Goal: Task Accomplishment & Management: Manage account settings

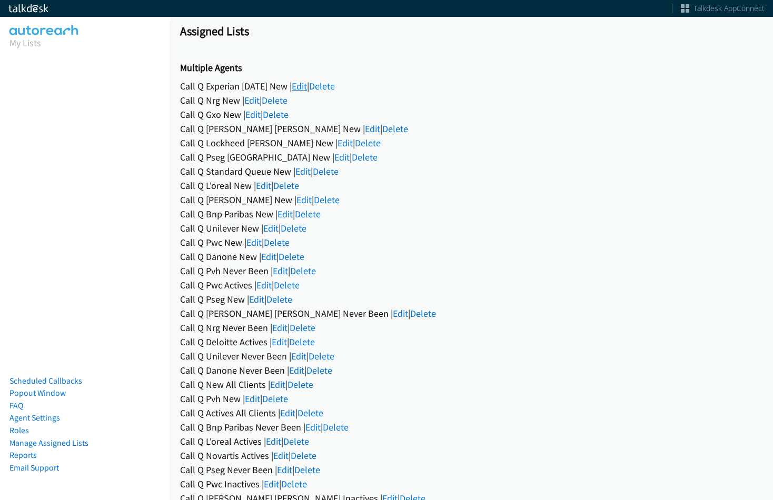
click at [303, 86] on link "Edit" at bounding box center [299, 86] width 15 height 12
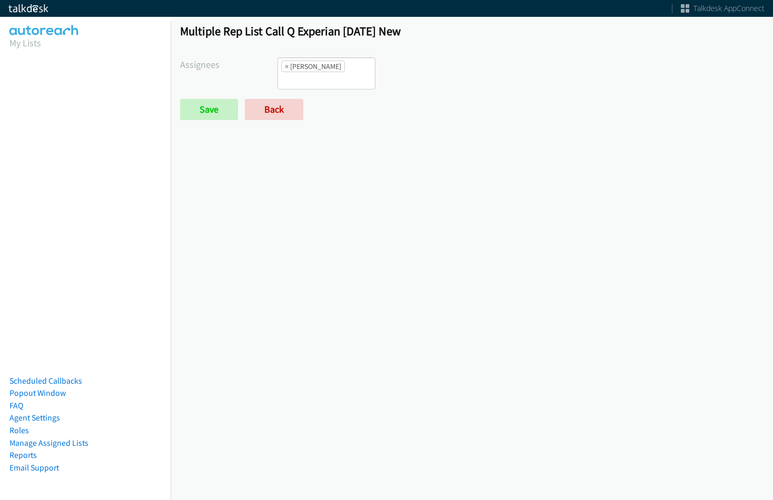
click at [283, 66] on li "× [PERSON_NAME]" at bounding box center [313, 67] width 64 height 12
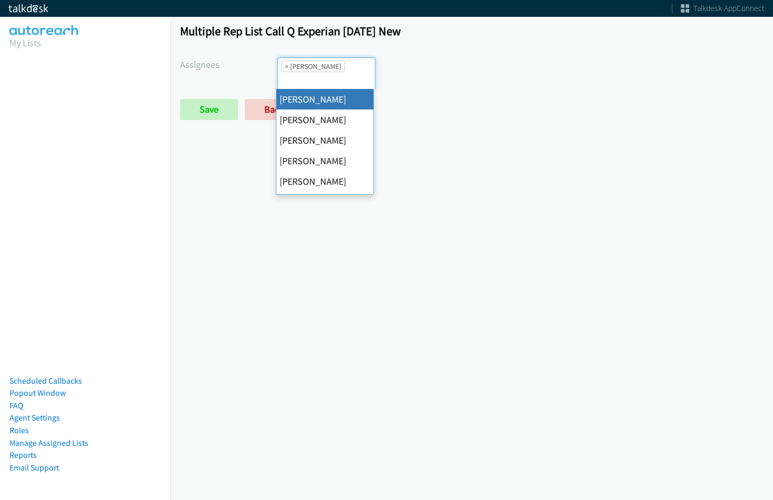
click at [286, 66] on span "×" at bounding box center [287, 66] width 4 height 11
select select
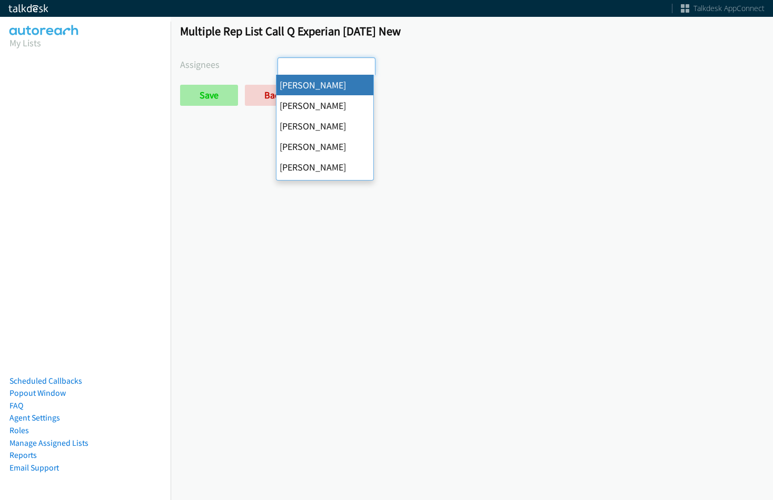
drag, startPoint x: 242, startPoint y: 97, endPoint x: 234, endPoint y: 98, distance: 7.4
click at [240, 97] on div "Save Back" at bounding box center [374, 95] width 389 height 21
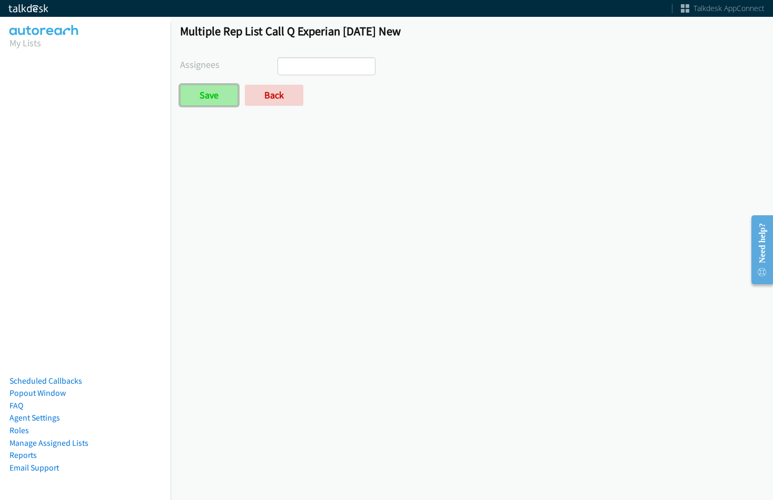
click at [234, 98] on input "Save" at bounding box center [209, 95] width 58 height 21
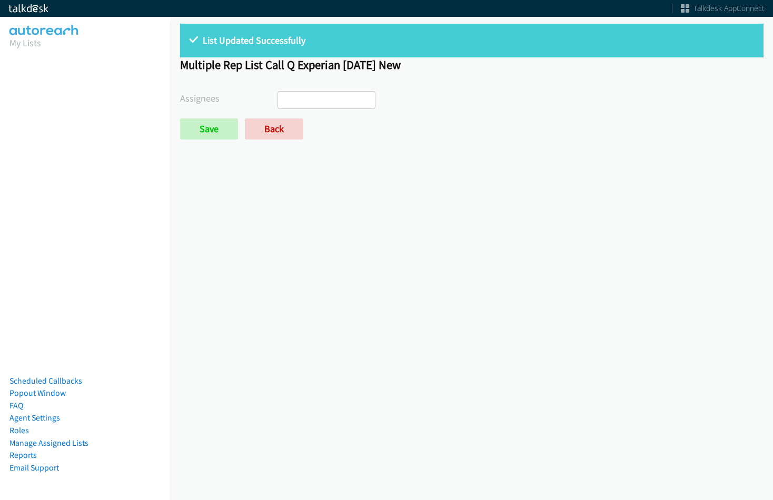
select select
click at [275, 115] on form "Assignees Abigail Odhiambo Alana Ruiz Cathy Shahan Charles Ross Daquaya Johnson…" at bounding box center [471, 115] width 583 height 48
click at [276, 121] on link "Back" at bounding box center [274, 128] width 58 height 21
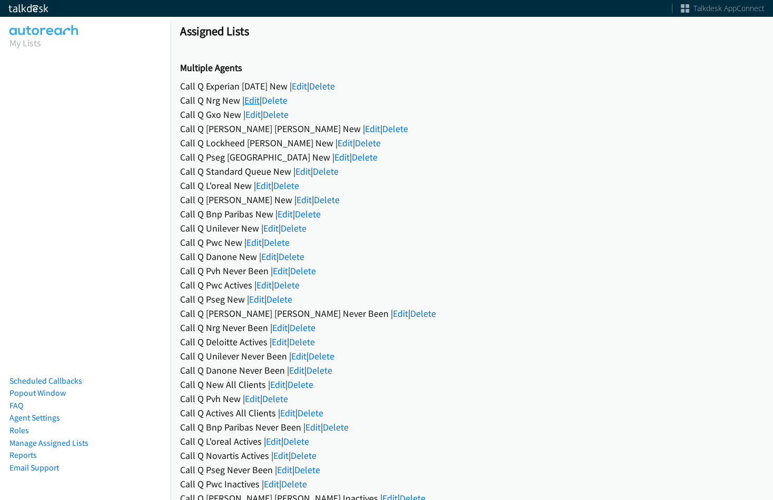
click at [258, 98] on link "Edit" at bounding box center [251, 100] width 15 height 12
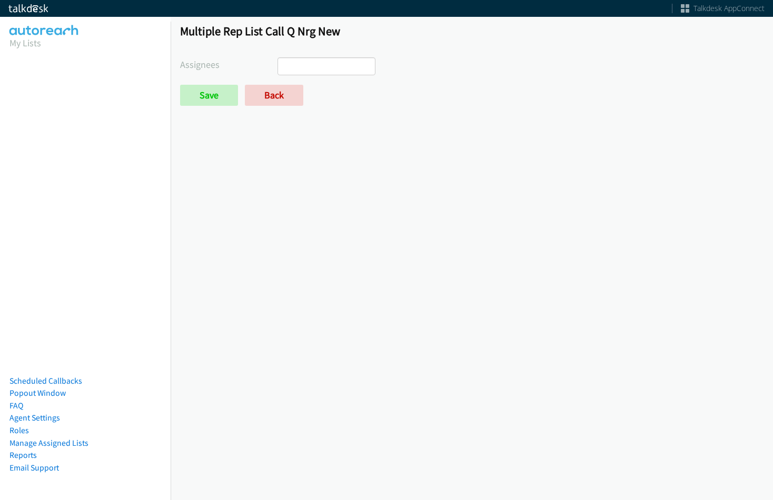
select select
click at [277, 97] on link "Back" at bounding box center [274, 95] width 58 height 21
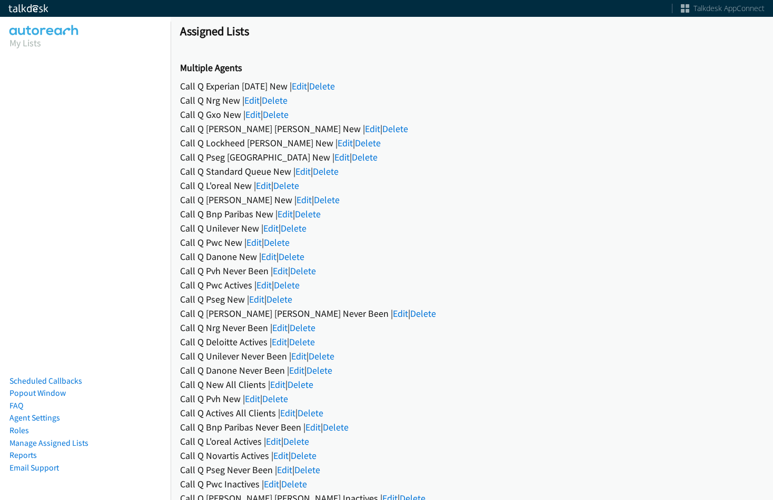
click at [250, 114] on link "Edit" at bounding box center [252, 114] width 15 height 12
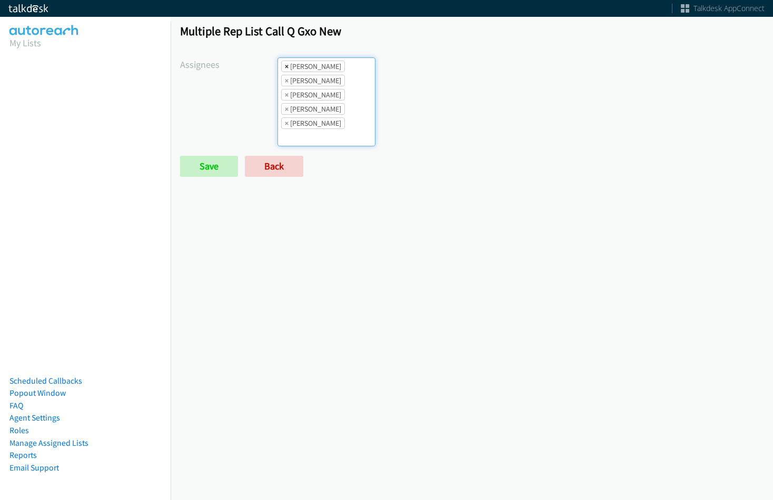
click at [285, 68] on span "×" at bounding box center [287, 66] width 4 height 11
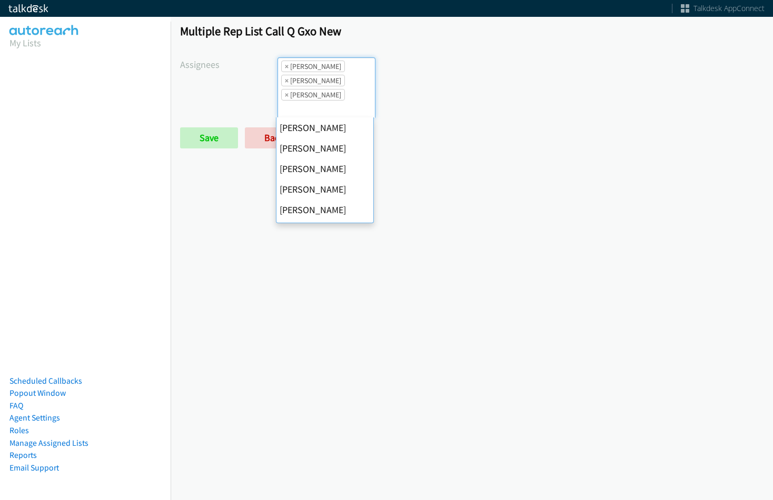
click at [285, 68] on span "×" at bounding box center [287, 66] width 4 height 11
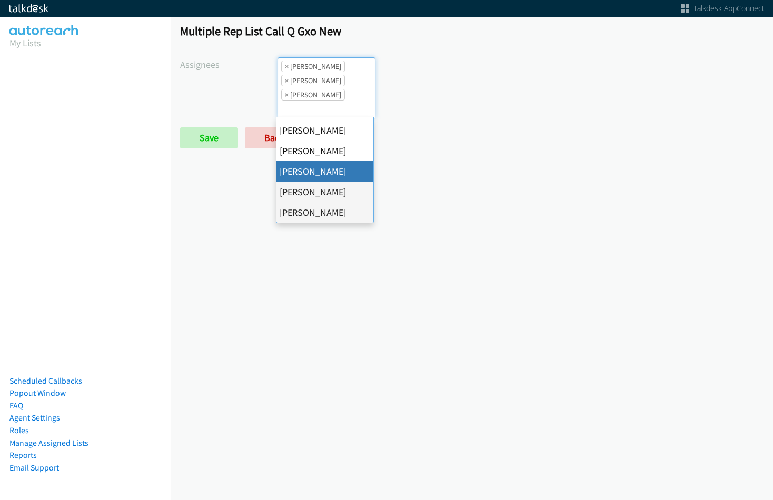
select select "fd8c5d46-30db-44cb-8f0d-00da318b790a"
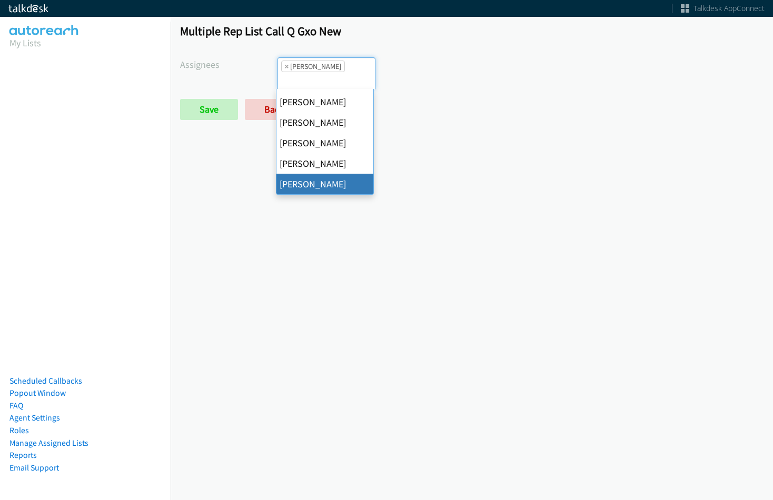
scroll to position [0, 0]
click at [285, 68] on span "×" at bounding box center [287, 66] width 4 height 11
select select
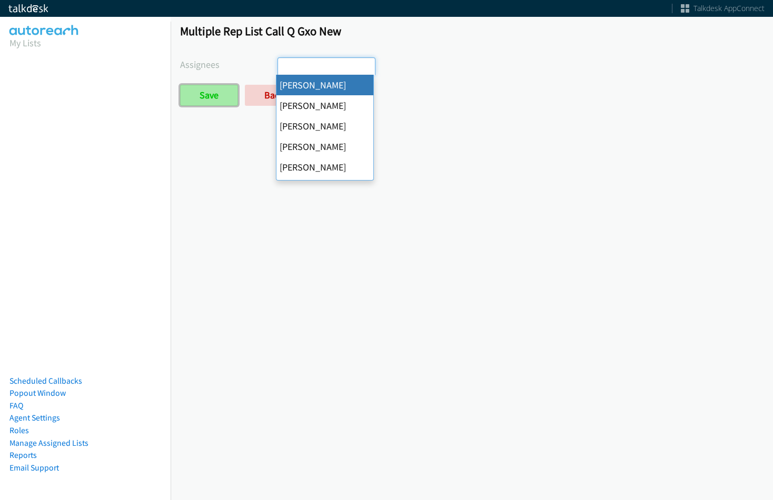
click at [223, 98] on input "Save" at bounding box center [209, 95] width 58 height 21
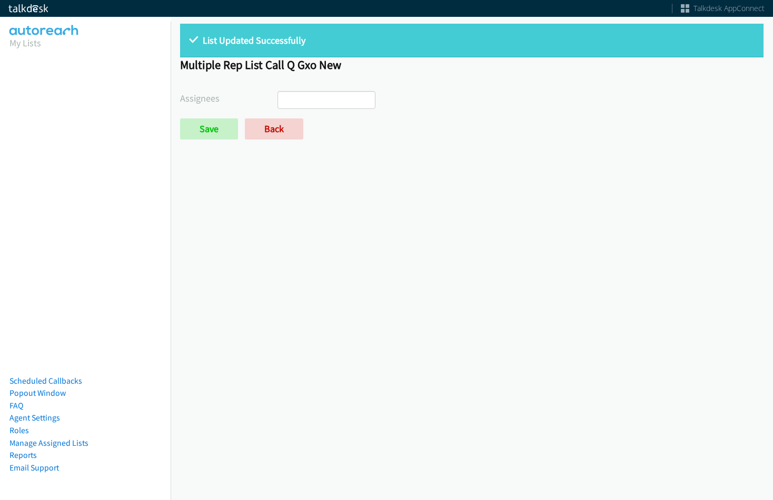
select select
click at [263, 132] on link "Back" at bounding box center [274, 128] width 58 height 21
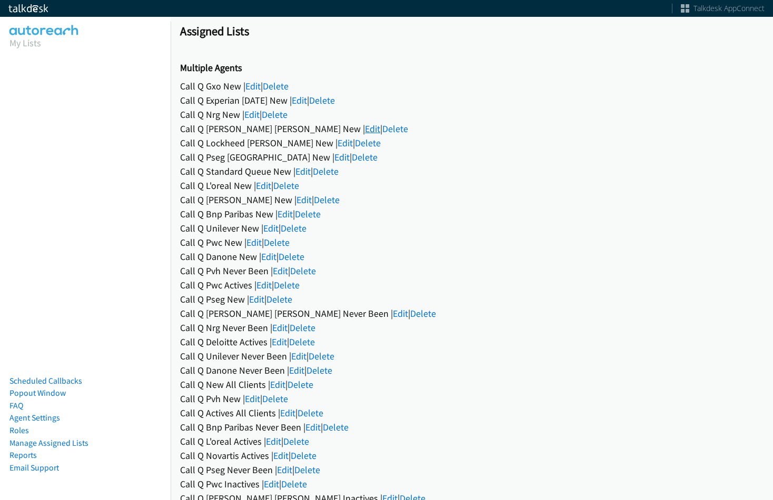
click at [365, 126] on link "Edit" at bounding box center [372, 129] width 15 height 12
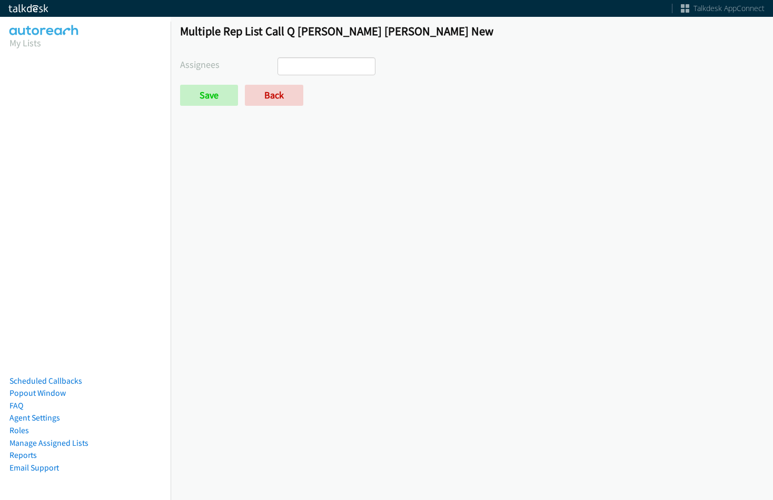
select select
click at [204, 94] on input "Save" at bounding box center [209, 95] width 58 height 21
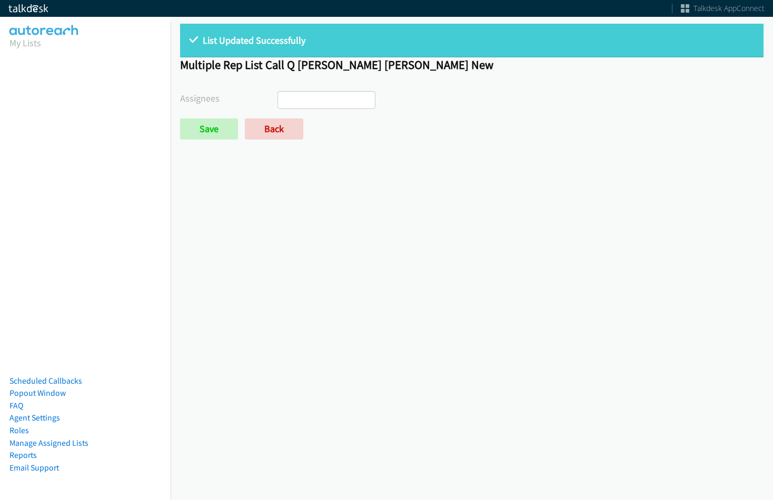
select select
click at [269, 120] on link "Back" at bounding box center [274, 128] width 58 height 21
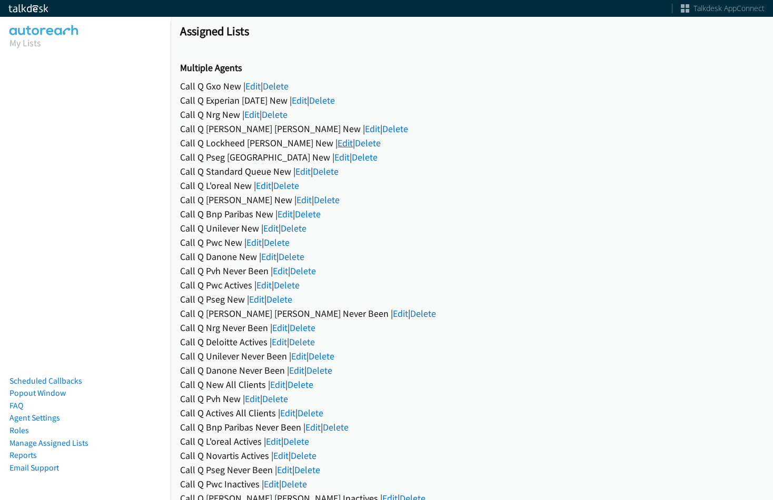
click at [337, 143] on link "Edit" at bounding box center [344, 143] width 15 height 12
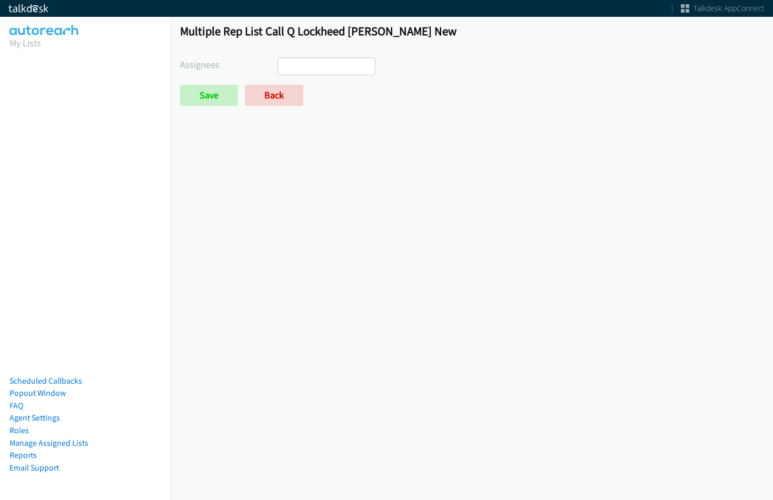
select select
click at [287, 91] on link "Back" at bounding box center [274, 95] width 58 height 21
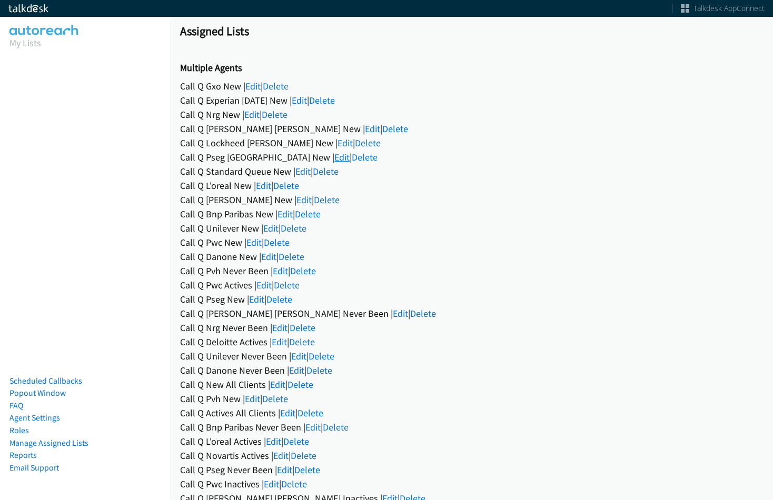
click at [334, 153] on link "Edit" at bounding box center [341, 157] width 15 height 12
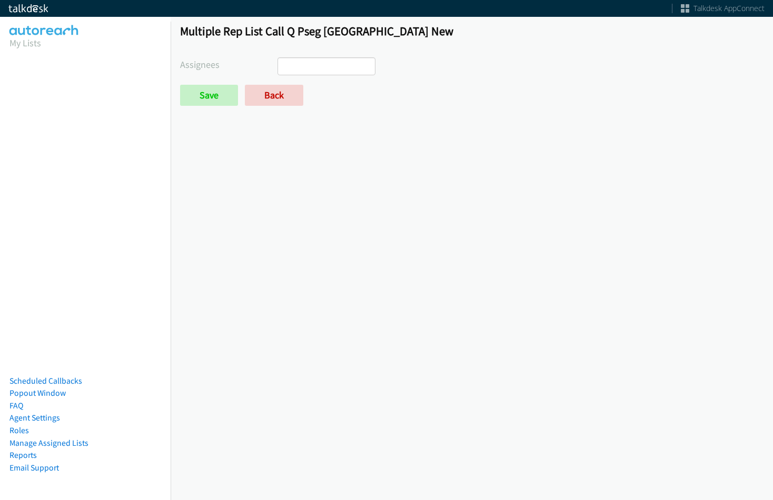
select select
click at [296, 98] on link "Back" at bounding box center [274, 95] width 58 height 21
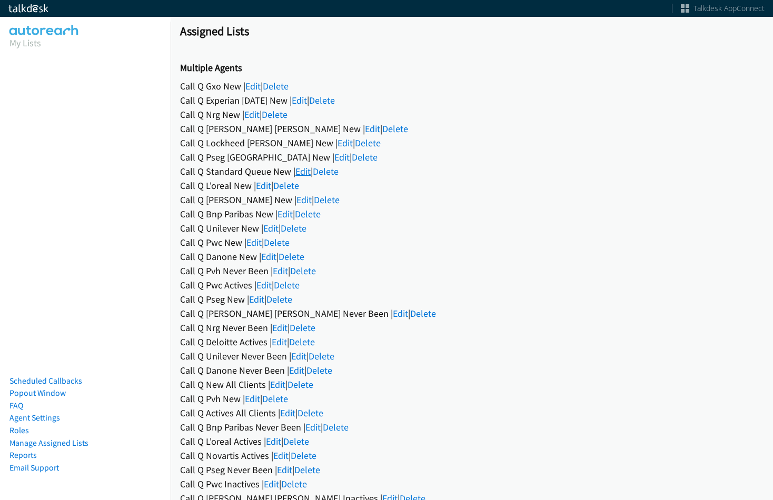
click at [297, 170] on link "Edit" at bounding box center [302, 171] width 15 height 12
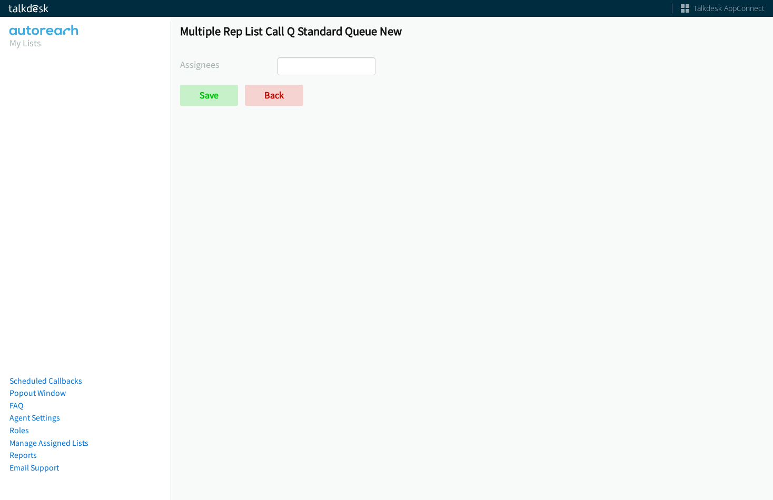
select select
click at [293, 88] on link "Back" at bounding box center [274, 95] width 58 height 21
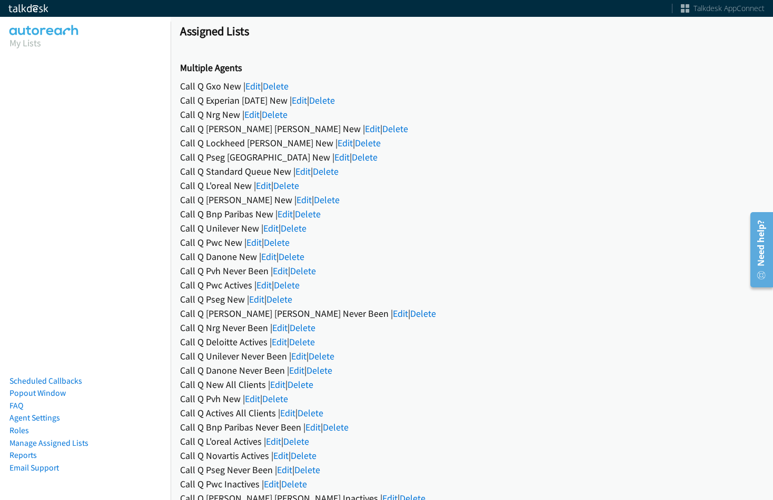
click at [54, 41] on section "My Lists" at bounding box center [85, 43] width 152 height 14
